Goal: Task Accomplishment & Management: Use online tool/utility

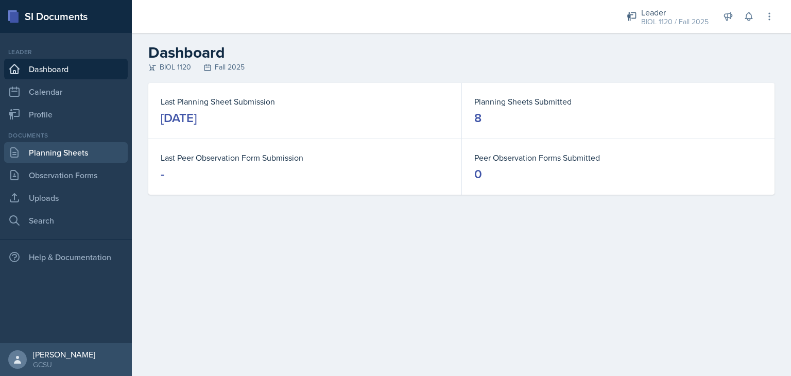
click at [90, 158] on link "Planning Sheets" at bounding box center [66, 152] width 124 height 21
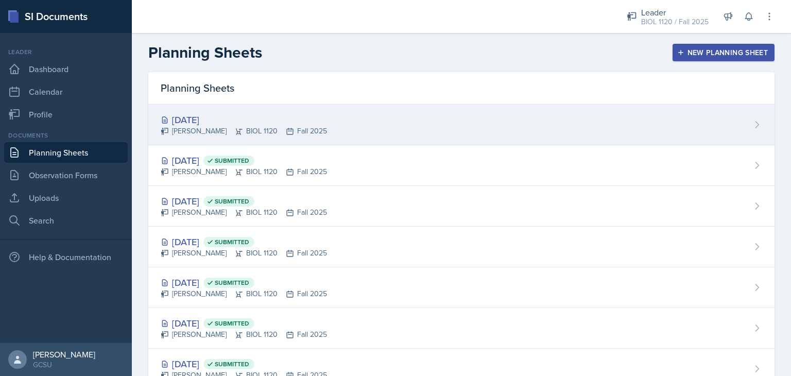
click at [202, 118] on div "[DATE]" at bounding box center [244, 120] width 166 height 14
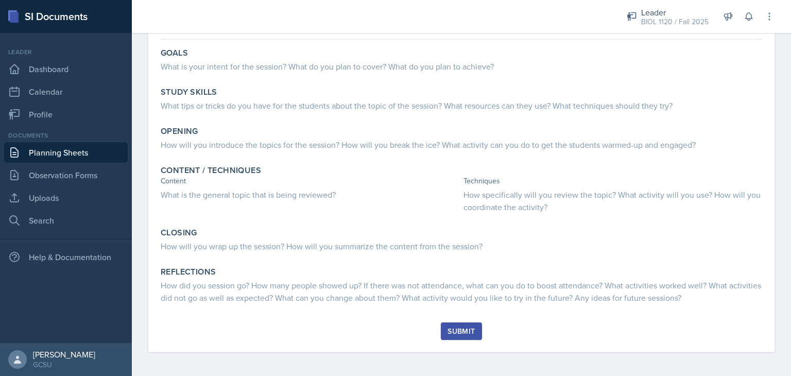
scroll to position [87, 0]
click at [783, 54] on div "[DATE] [PERSON_NAME] BIOL 1120 Fall 2025 Edit Delete Download Uploads Autosavin…" at bounding box center [462, 185] width 660 height 383
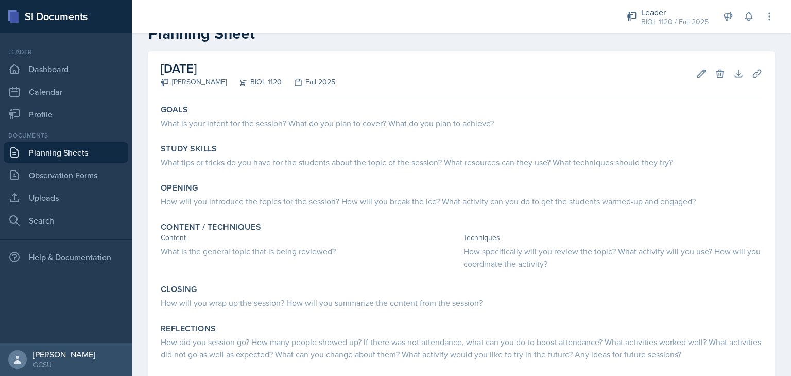
scroll to position [0, 0]
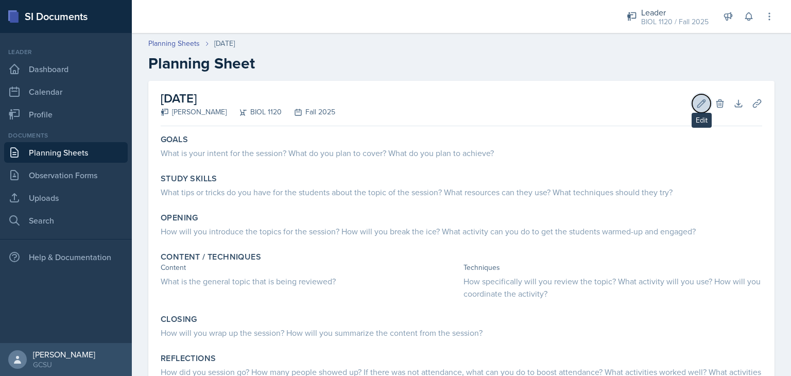
click at [693, 97] on button "Edit" at bounding box center [702, 103] width 19 height 19
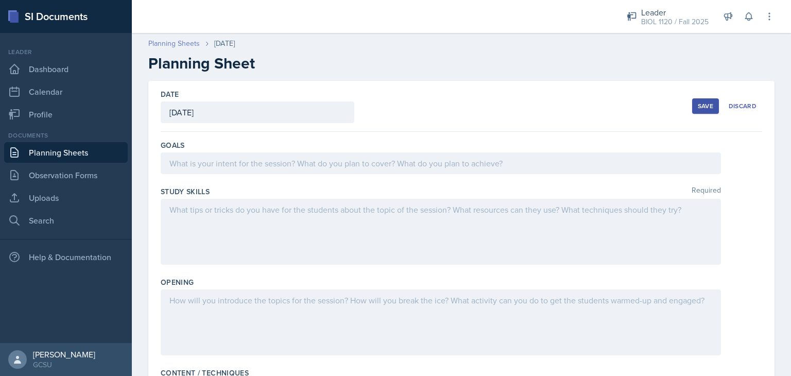
click at [183, 38] on link "Planning Sheets" at bounding box center [174, 43] width 52 height 11
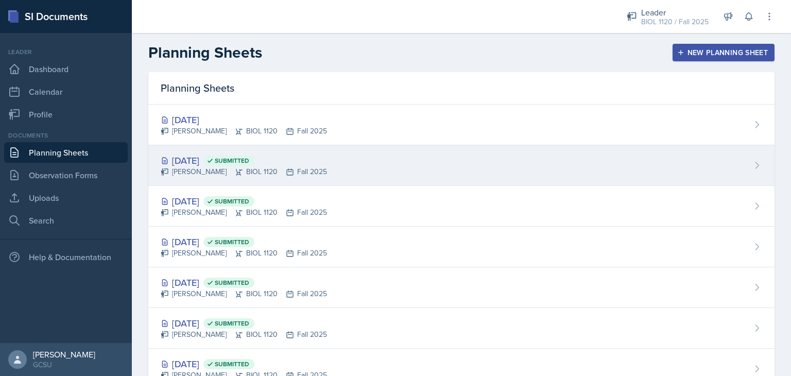
click at [205, 159] on div "[DATE] Submitted" at bounding box center [244, 161] width 166 height 14
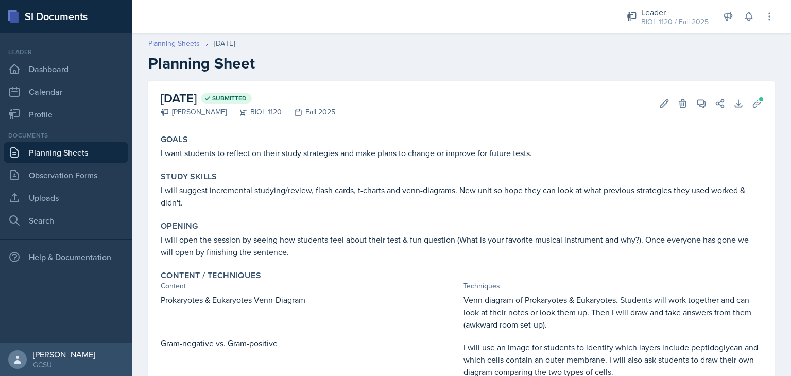
click at [175, 46] on link "Planning Sheets" at bounding box center [174, 43] width 52 height 11
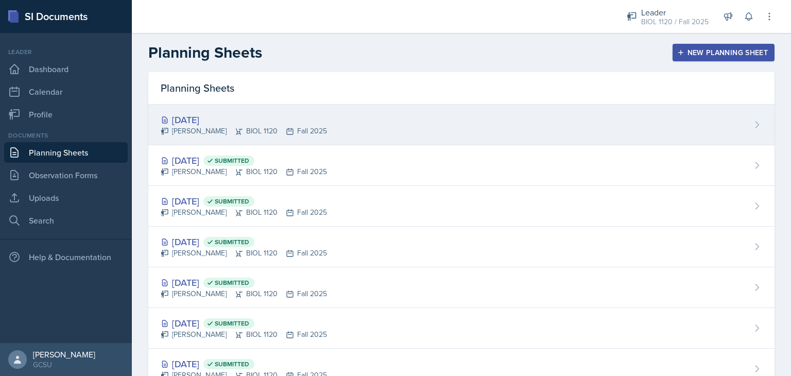
click at [194, 113] on div "[DATE]" at bounding box center [244, 120] width 166 height 14
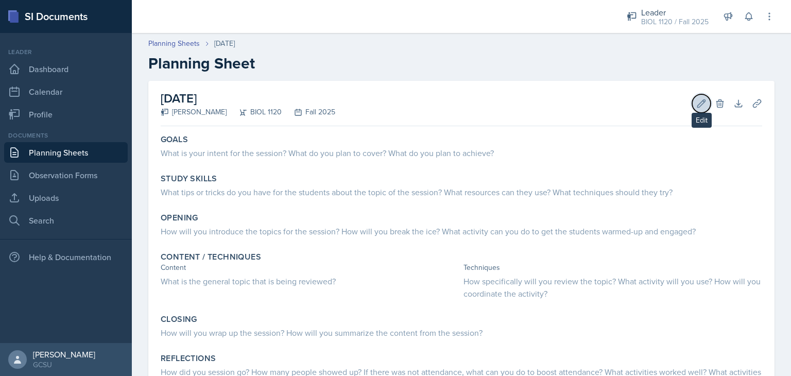
click at [697, 104] on icon at bounding box center [702, 103] width 10 height 10
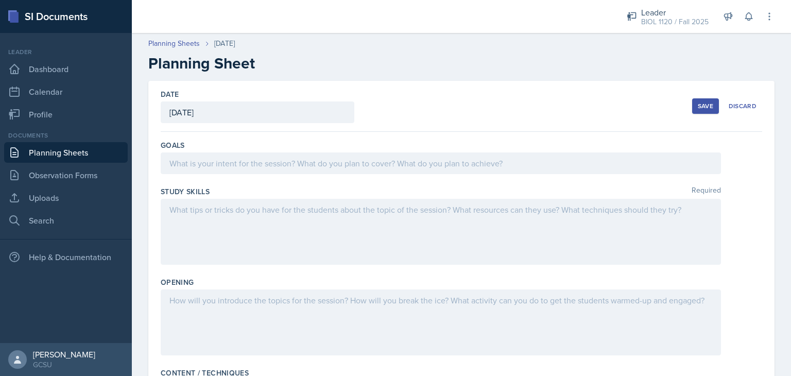
click at [698, 104] on div "Save" at bounding box center [705, 106] width 15 height 8
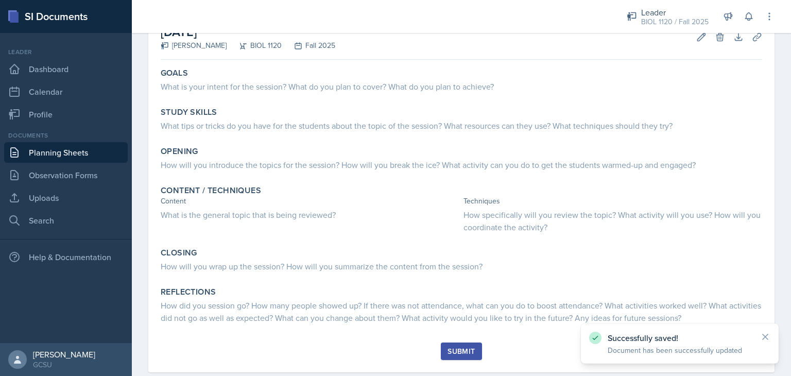
scroll to position [5, 0]
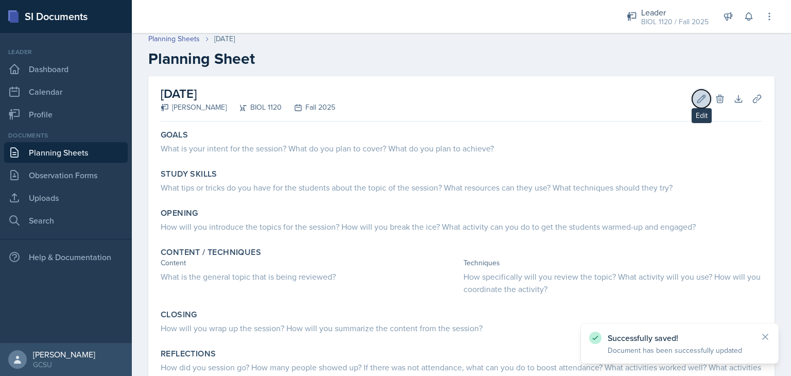
click at [698, 106] on button "Edit" at bounding box center [702, 99] width 19 height 19
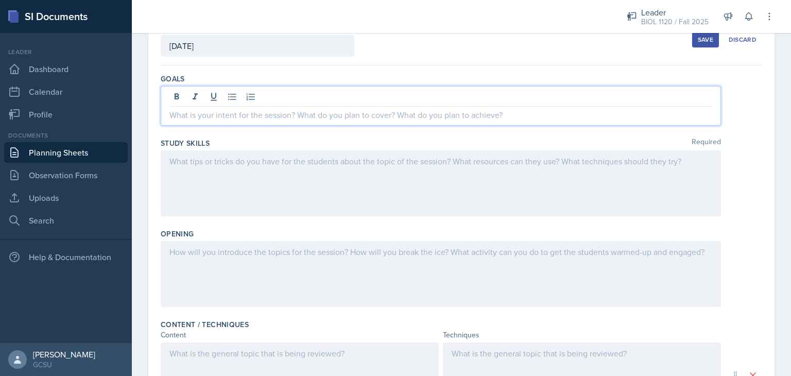
click at [453, 109] on p at bounding box center [441, 115] width 543 height 12
